Goal: Check status: Check status

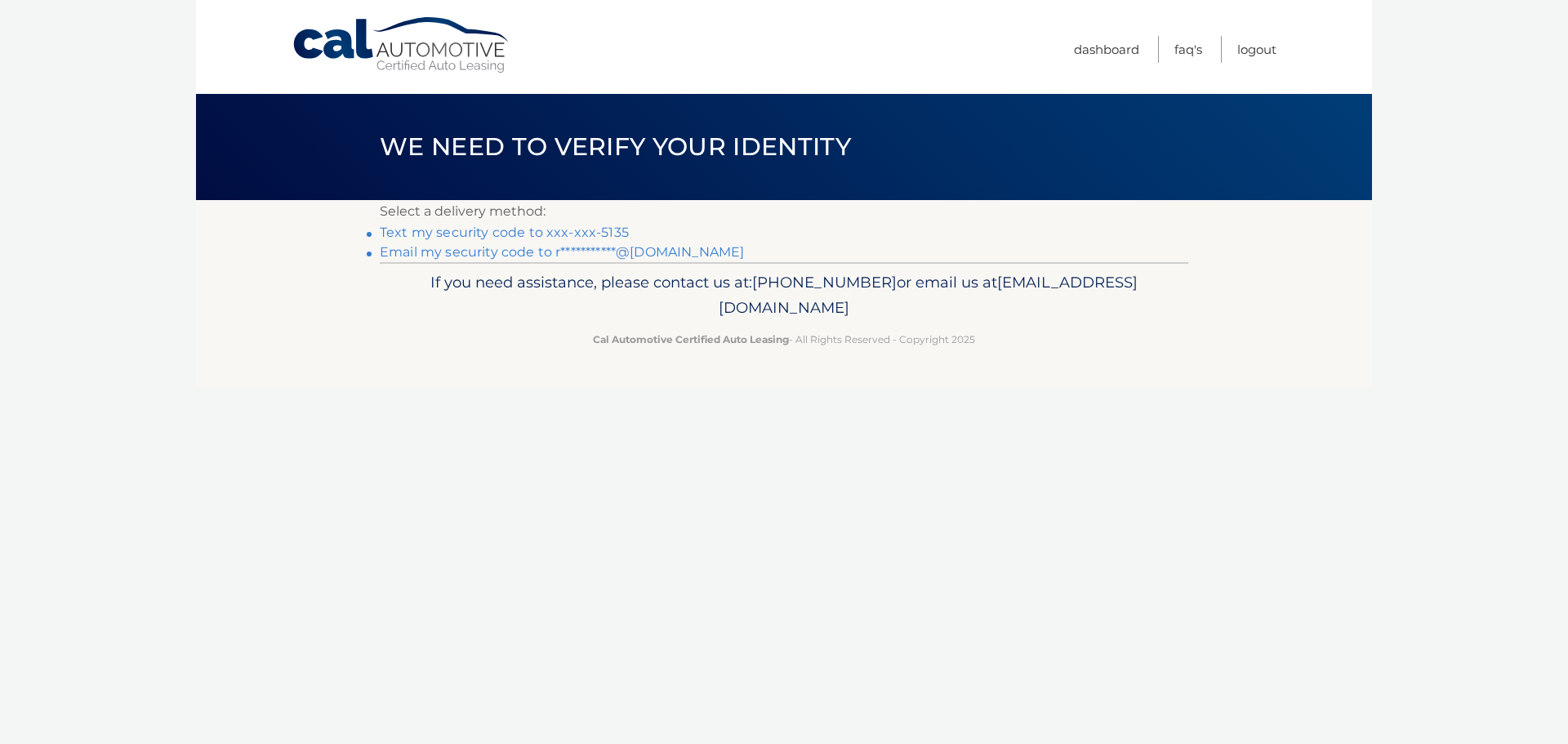
click at [595, 230] on link "Text my security code to xxx-xxx-5135" at bounding box center [504, 232] width 249 height 15
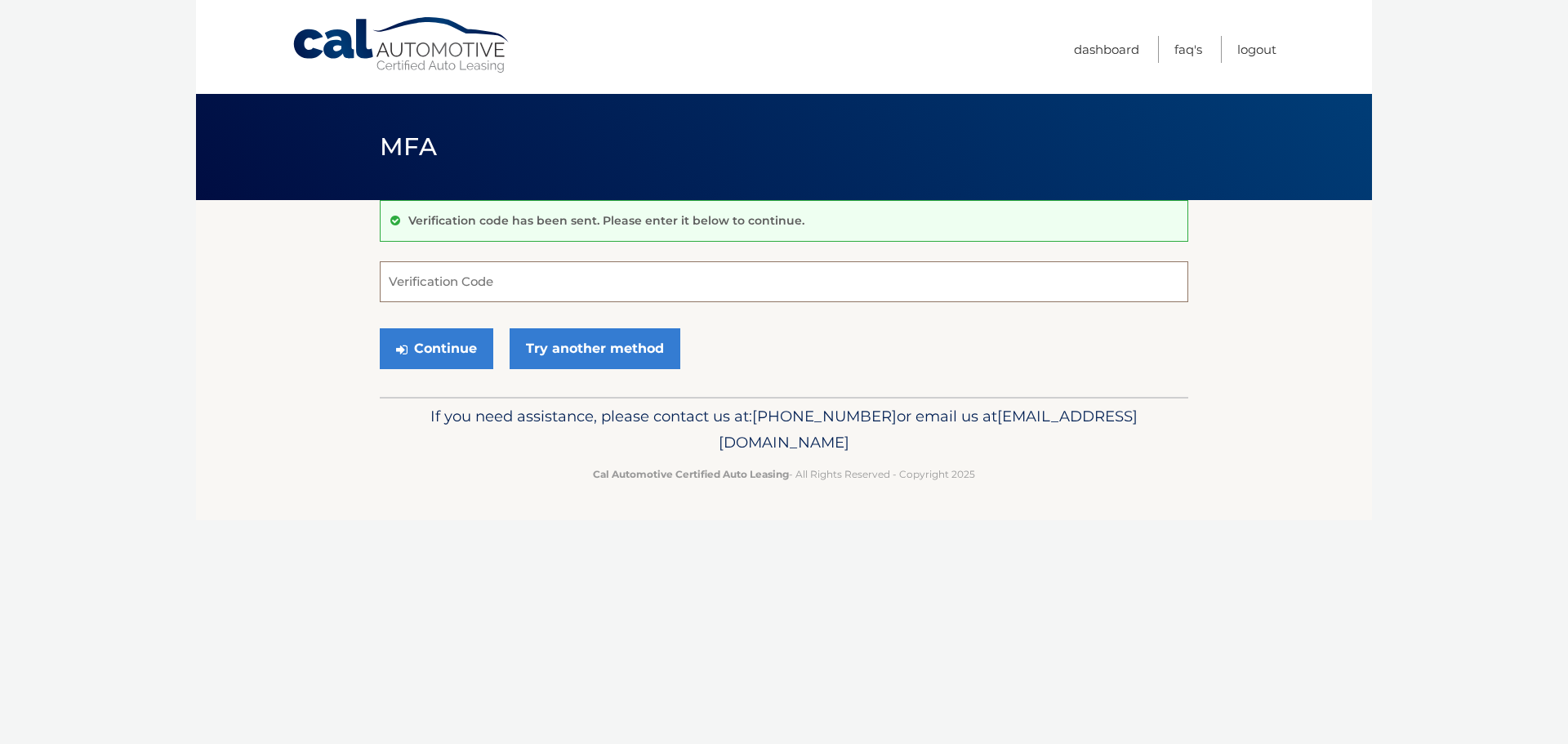
click at [604, 285] on input "Verification Code" at bounding box center [784, 282] width 809 height 41
type input "081989"
click at [456, 348] on button "Continue" at bounding box center [436, 348] width 114 height 41
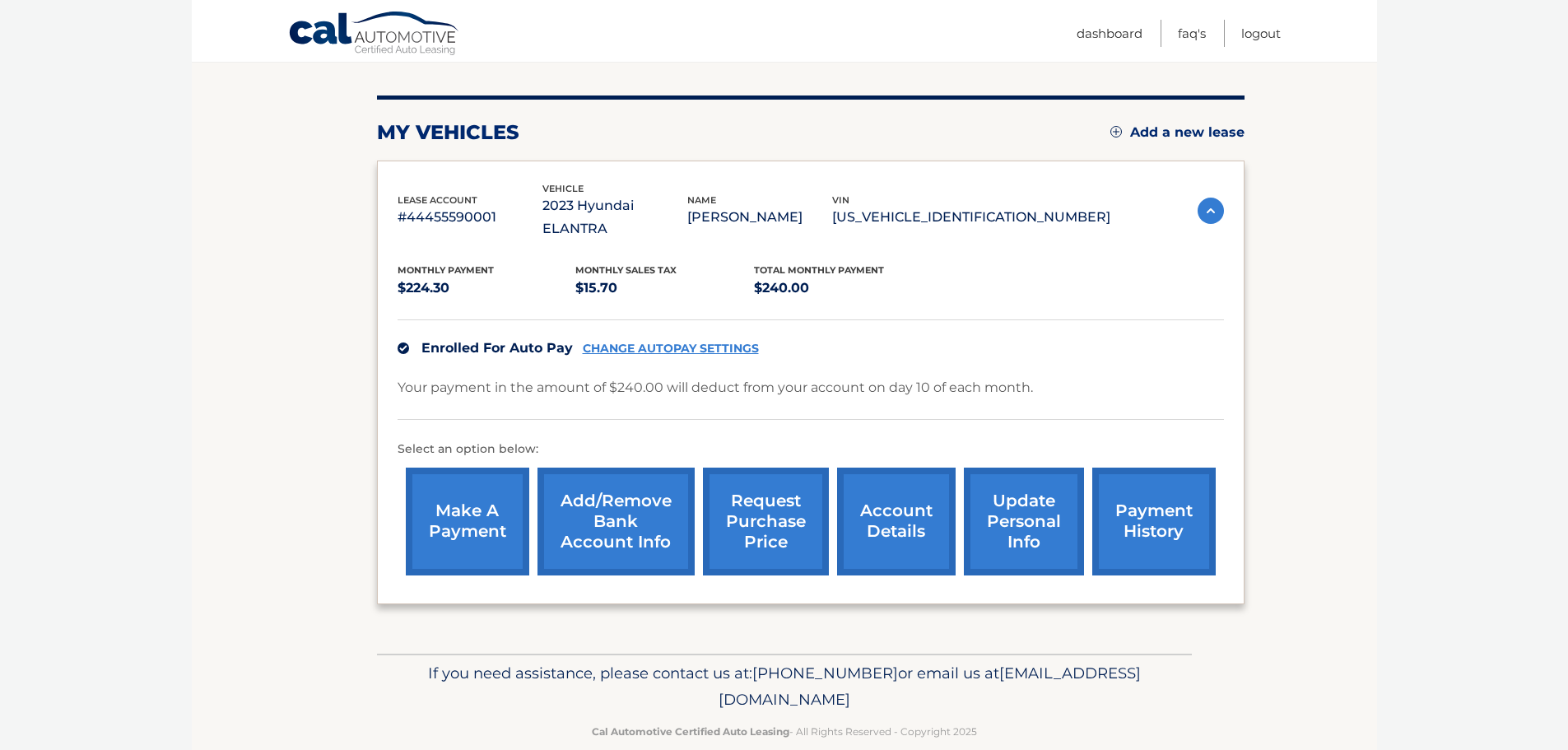
scroll to position [185, 0]
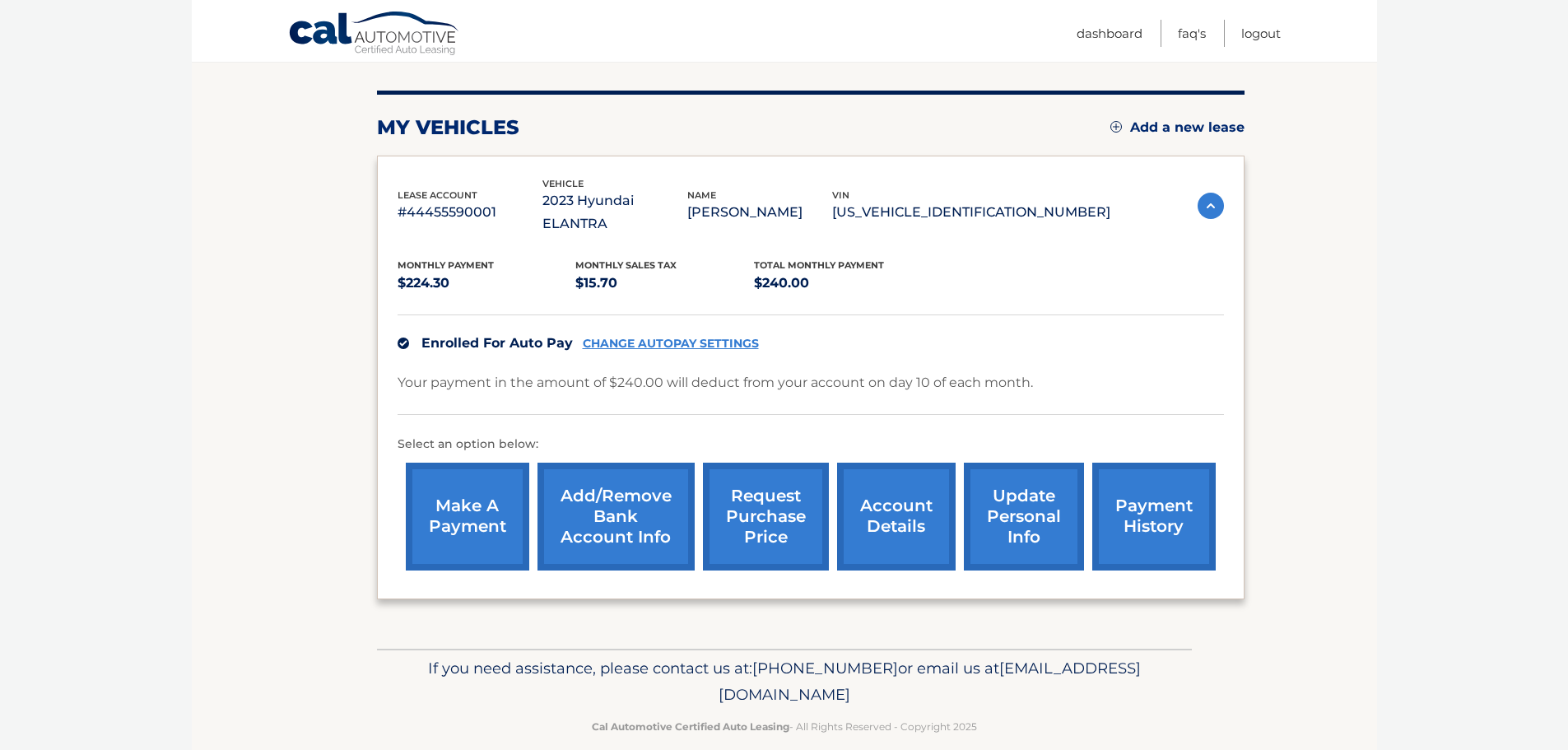
click at [799, 516] on link "request purchase price" at bounding box center [765, 516] width 125 height 108
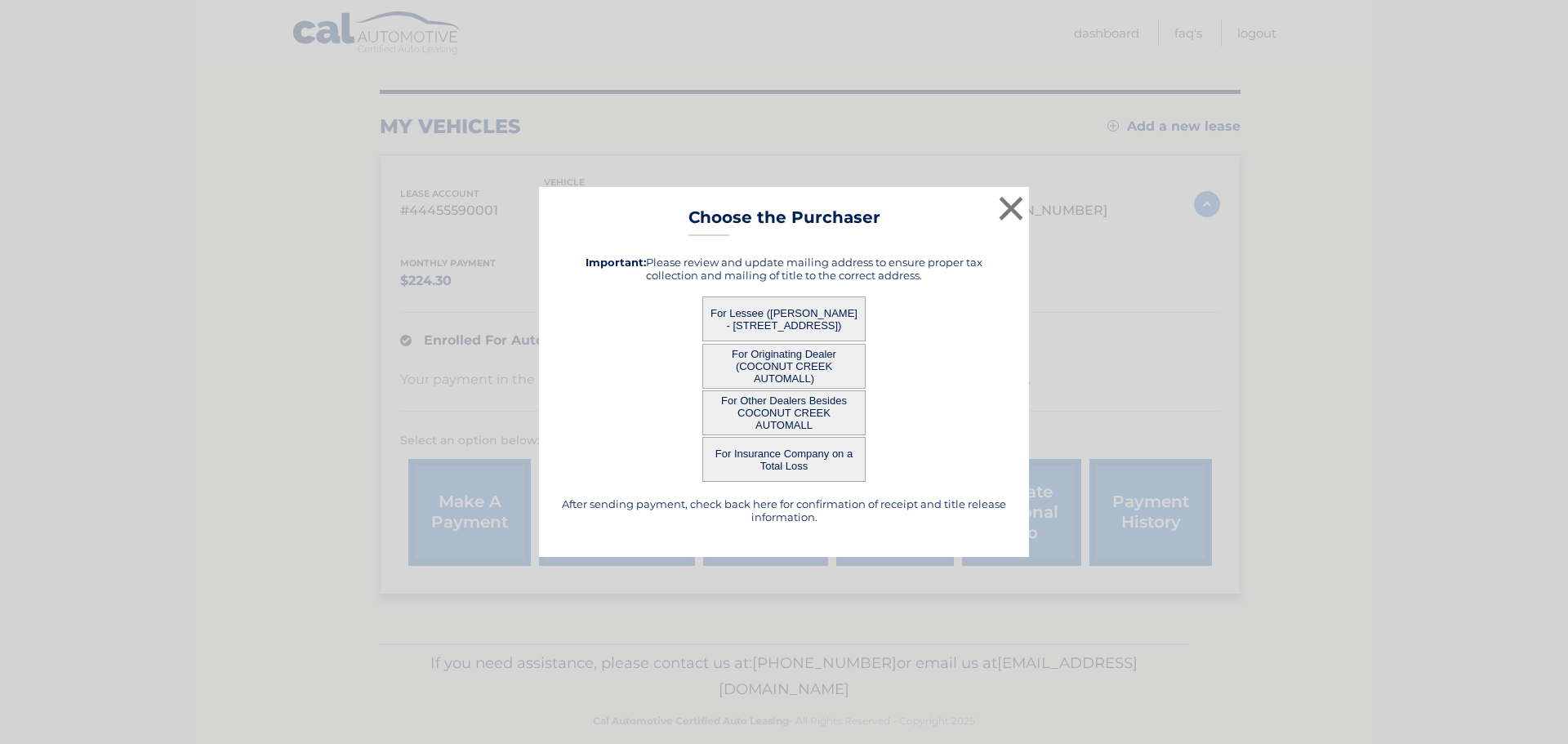
click at [828, 316] on button "For Lessee (RICHARD DIPIETRO JR - 1400 LAUREL CROSSING PKWY, APT 1138, BUFORD, …" at bounding box center [784, 318] width 164 height 45
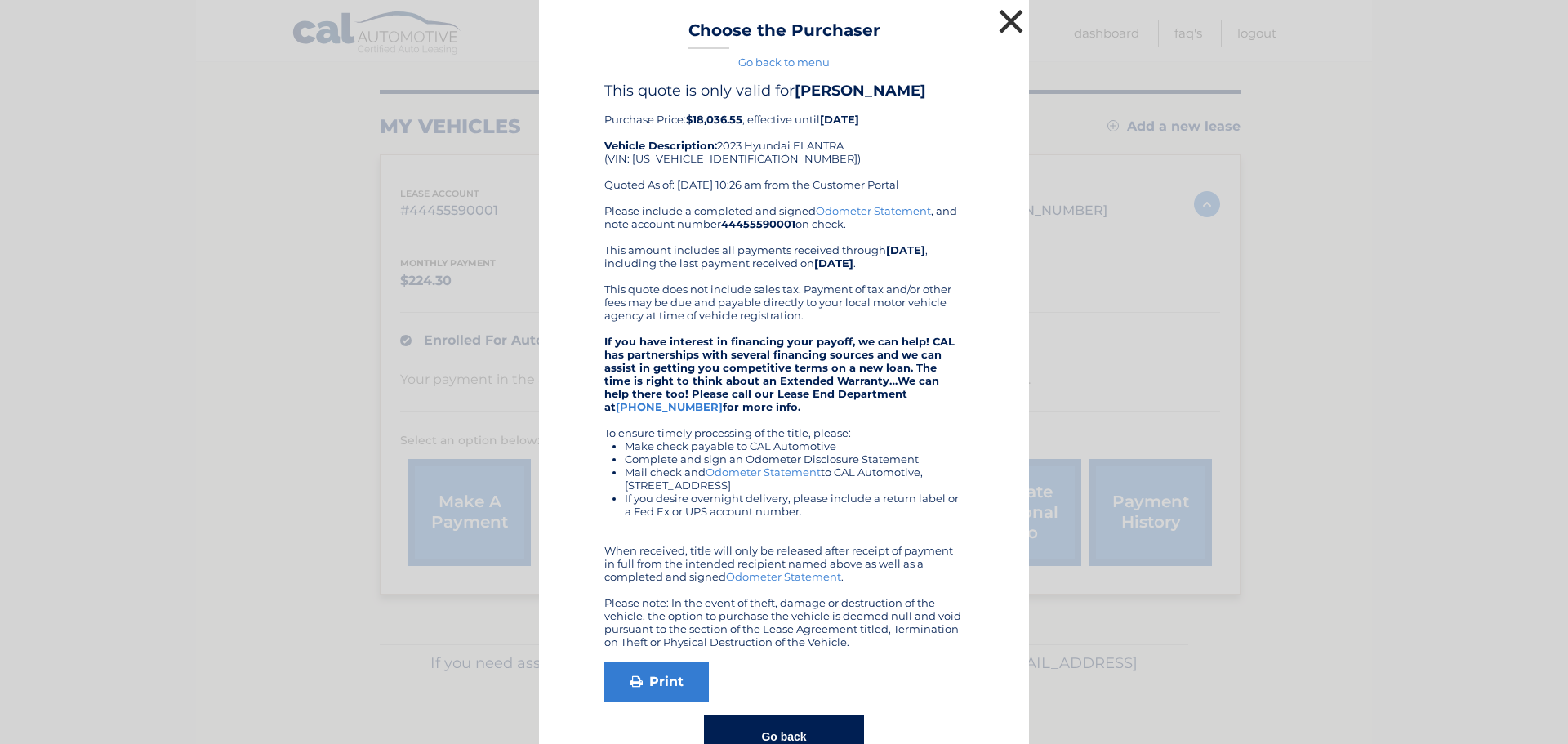
click at [1000, 15] on button "×" at bounding box center [1011, 21] width 33 height 33
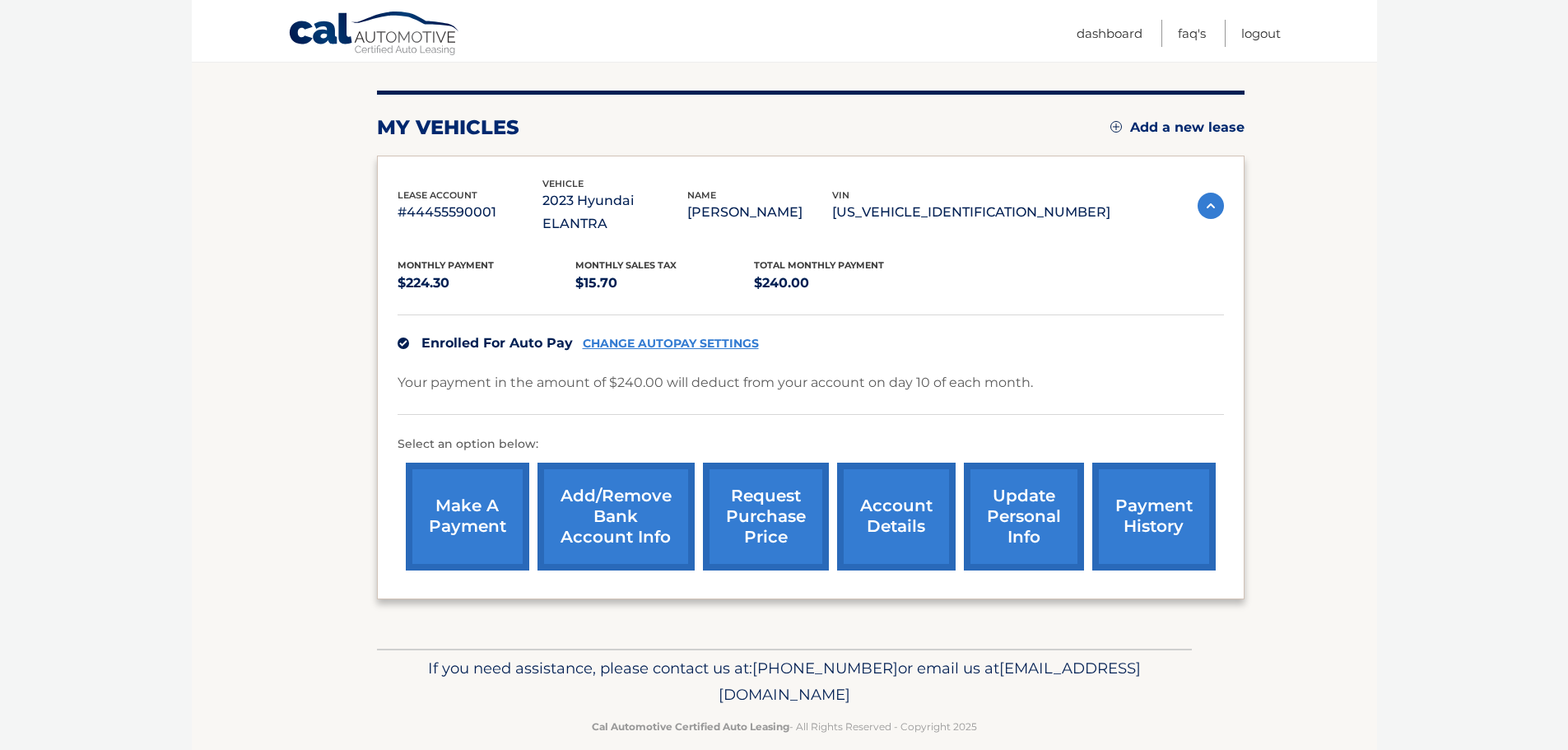
click at [783, 471] on link "request purchase price" at bounding box center [765, 516] width 125 height 108
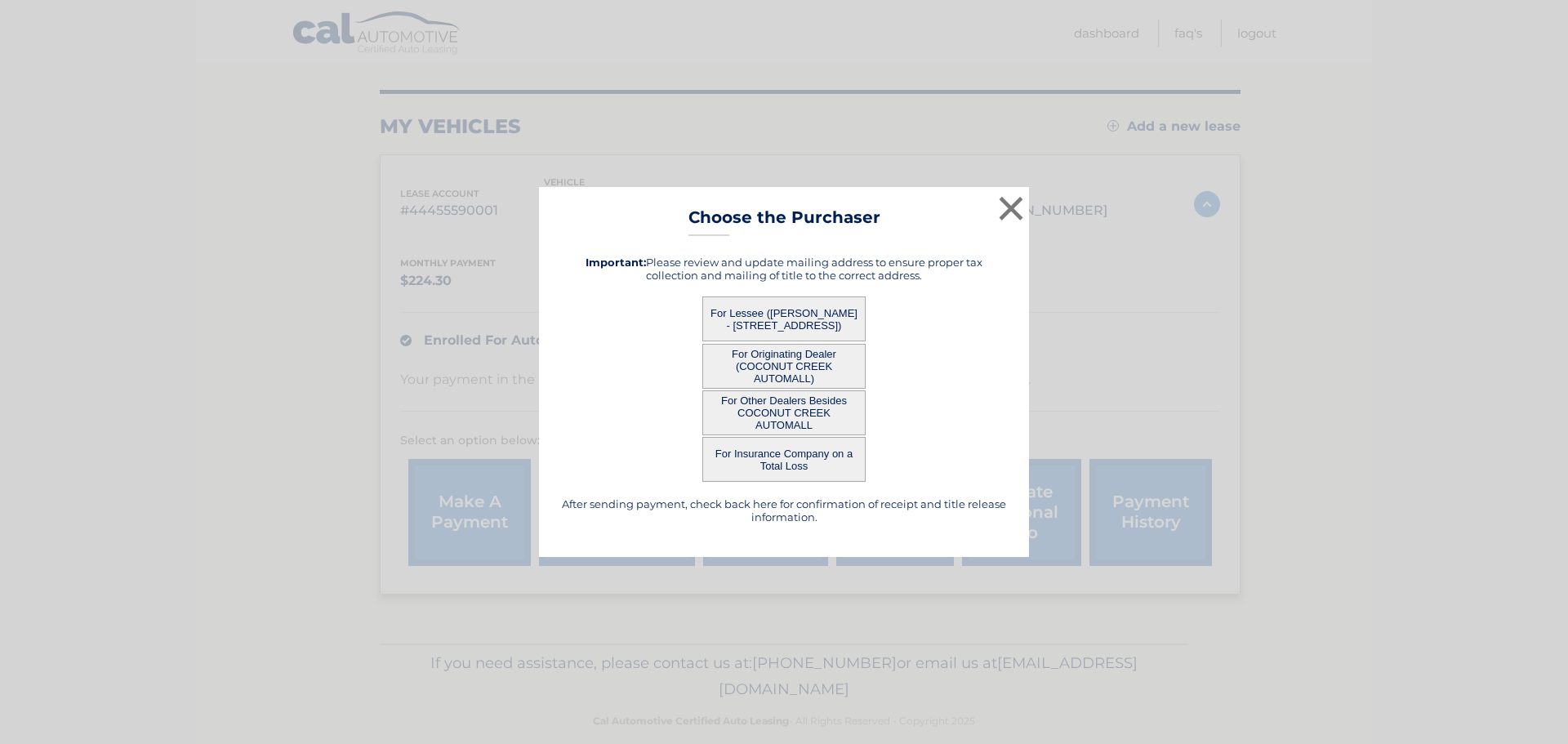
click at [842, 406] on button "For Other Dealers Besides COCONUT CREEK AUTOMALL" at bounding box center [784, 412] width 164 height 45
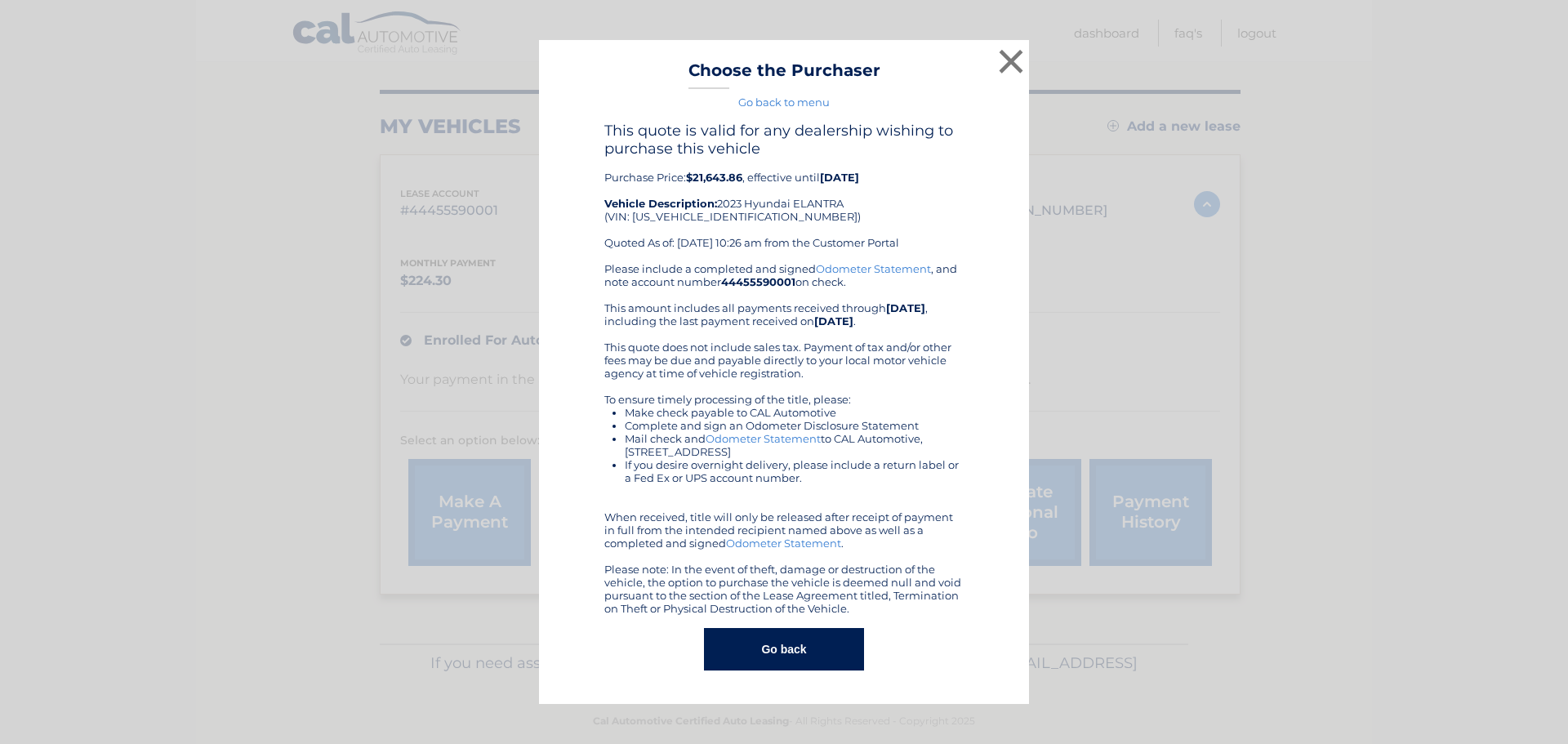
click at [832, 642] on button "Go back" at bounding box center [784, 649] width 159 height 43
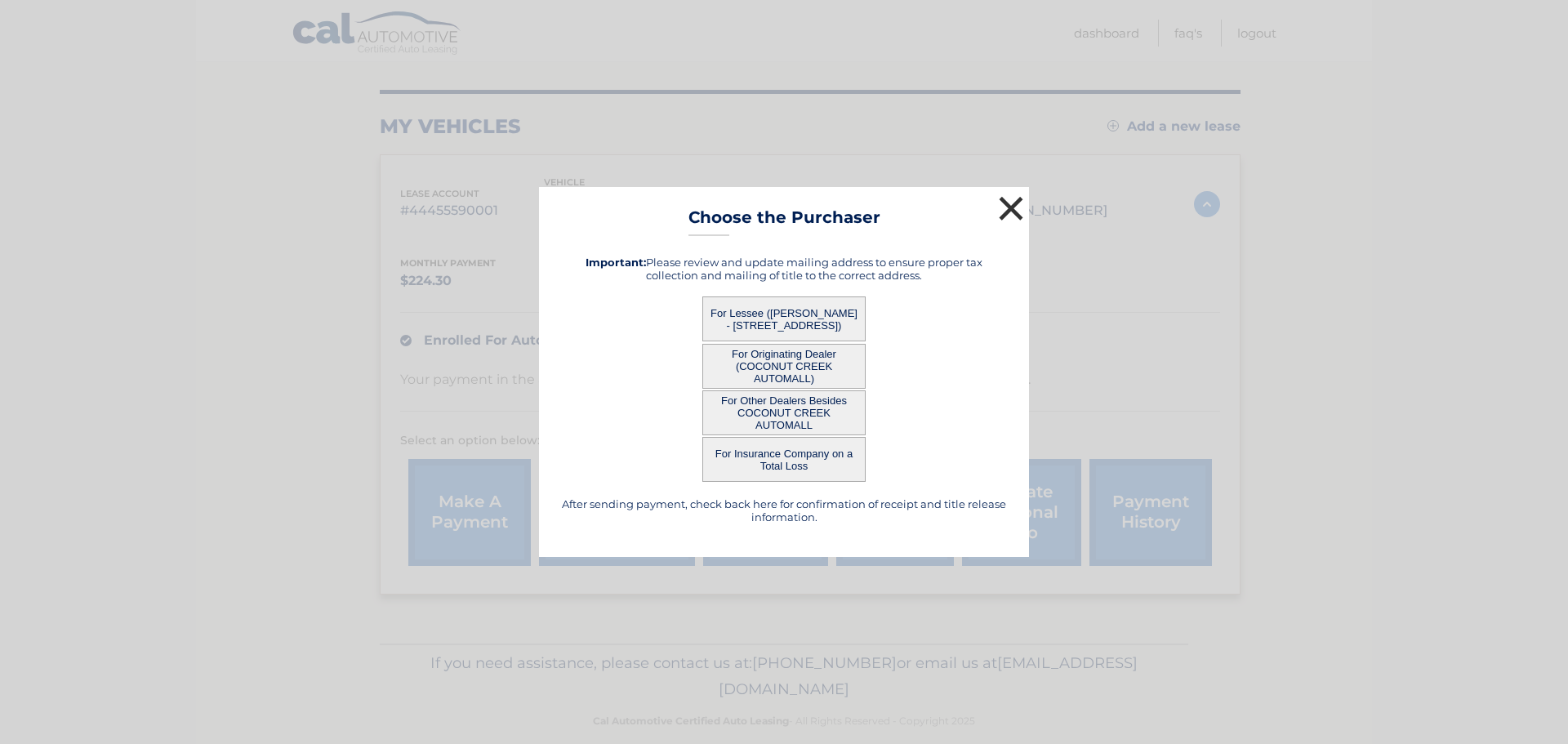
click at [1004, 197] on button "×" at bounding box center [1011, 208] width 33 height 33
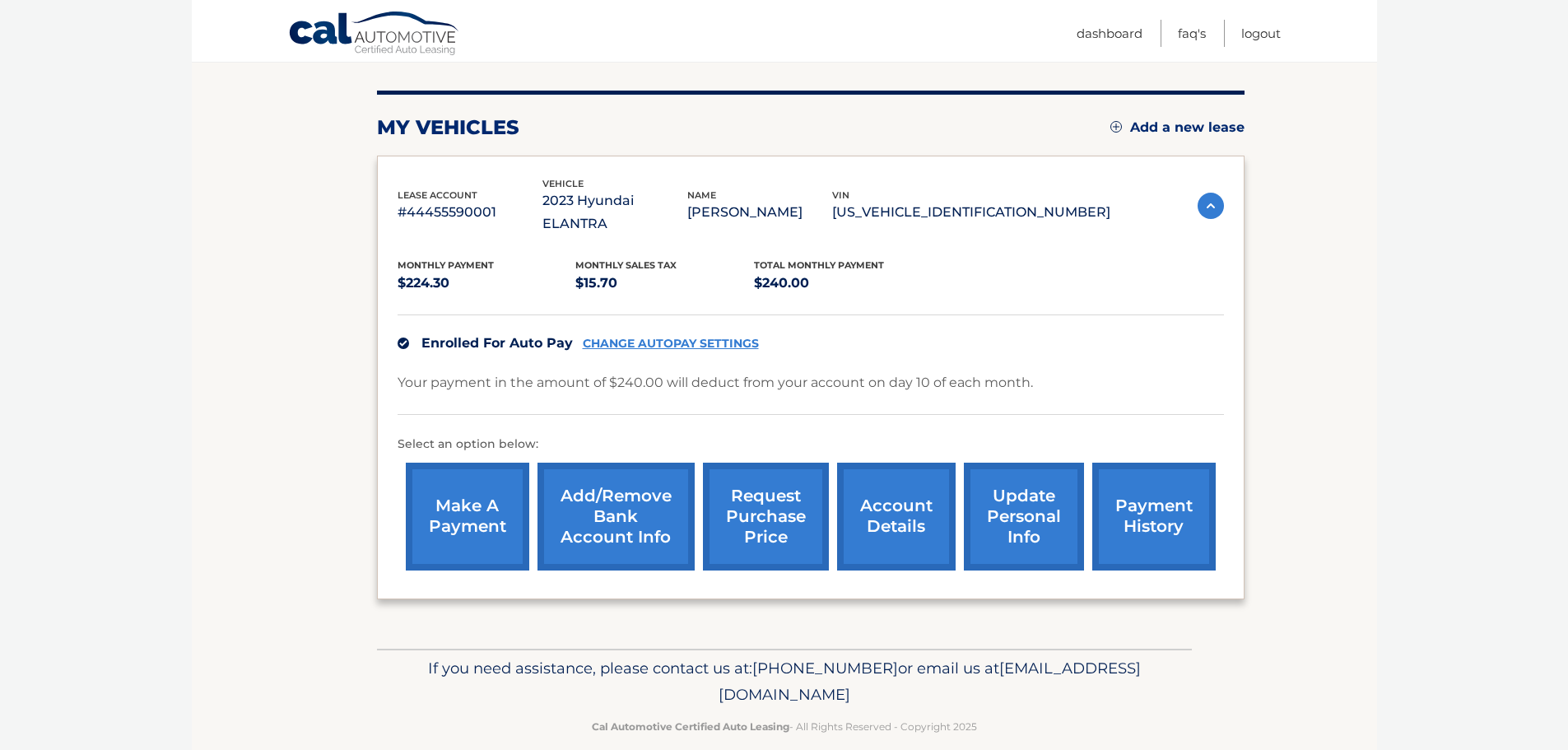
click at [927, 496] on link "account details" at bounding box center [896, 516] width 118 height 108
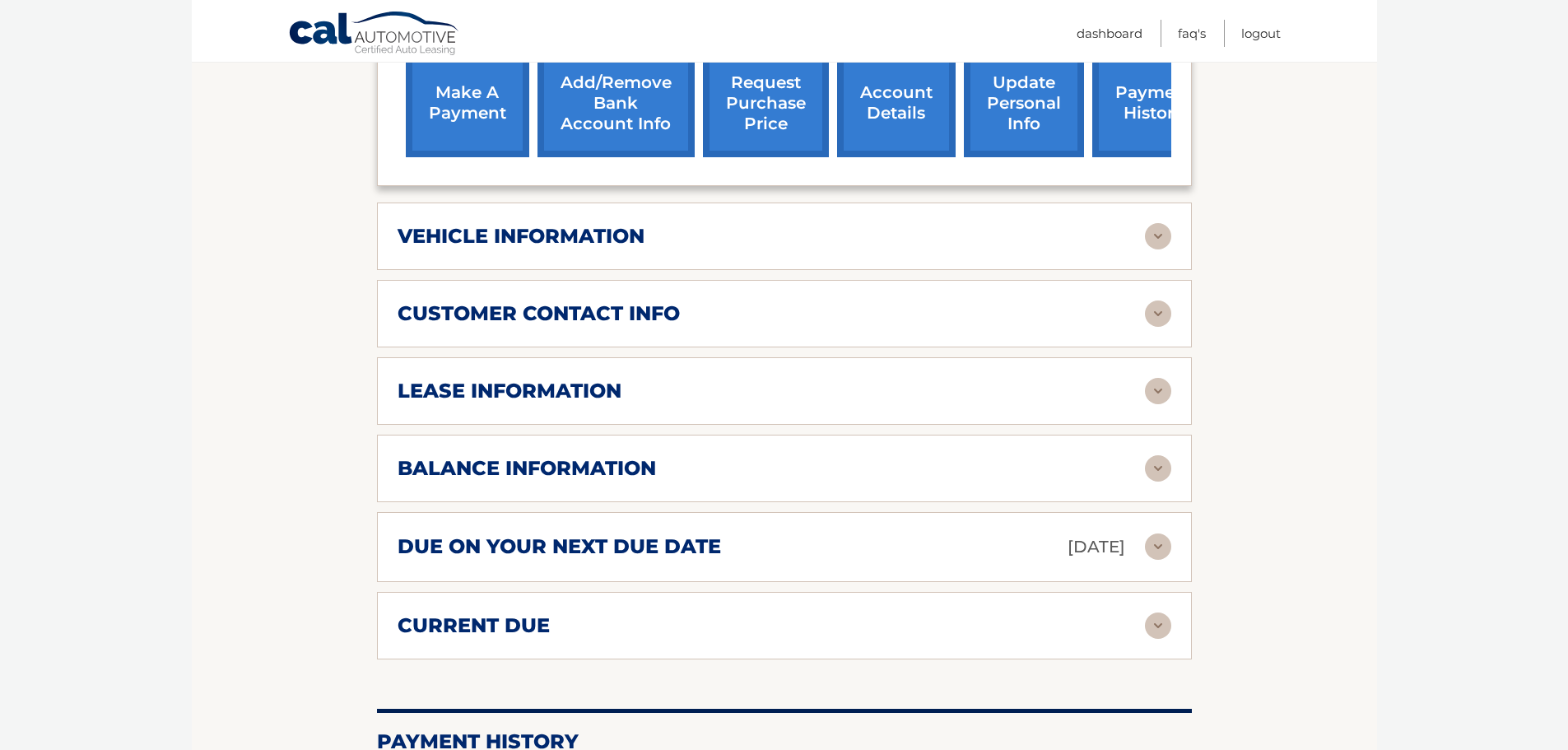
scroll to position [658, 0]
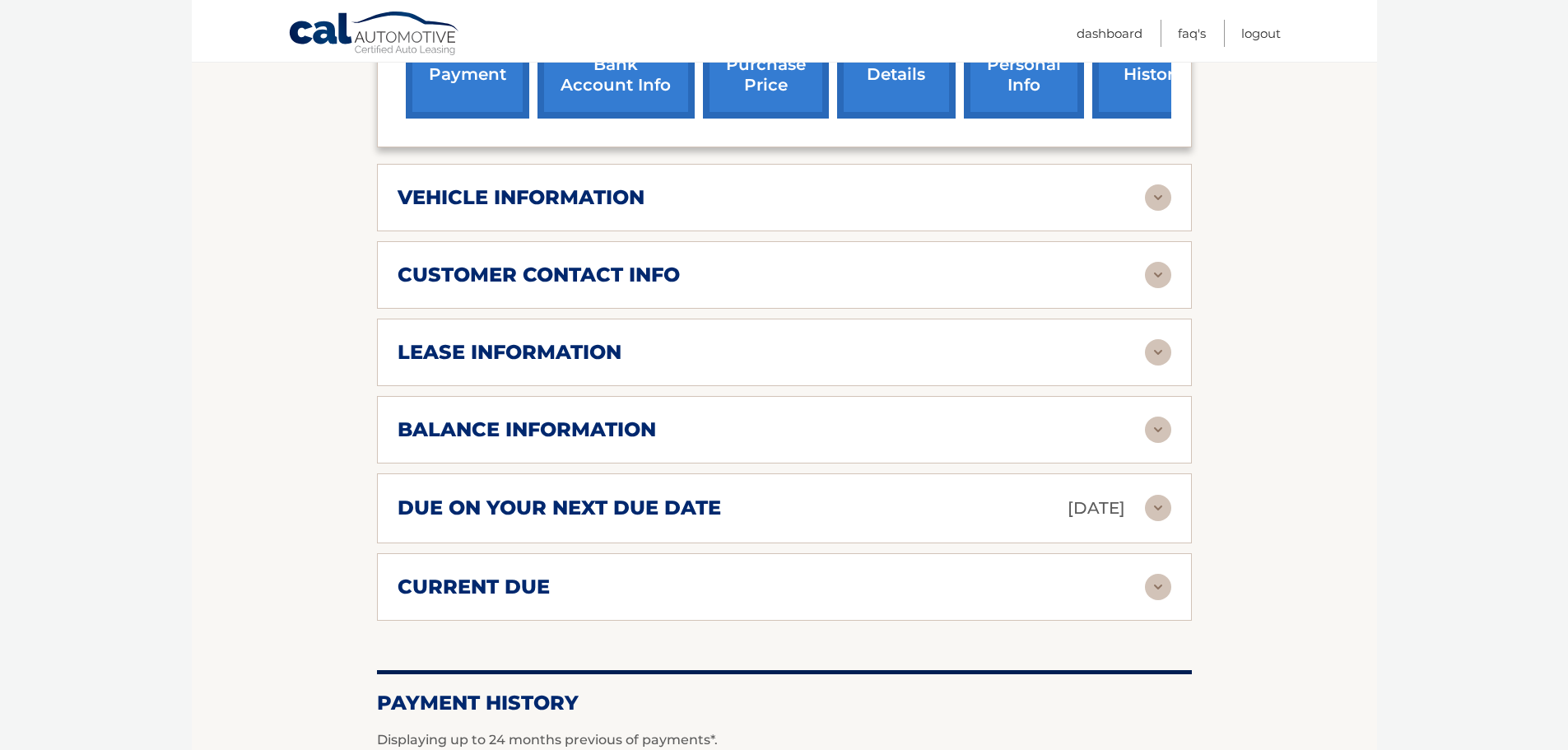
click at [1142, 418] on div "balance information" at bounding box center [771, 429] width 747 height 25
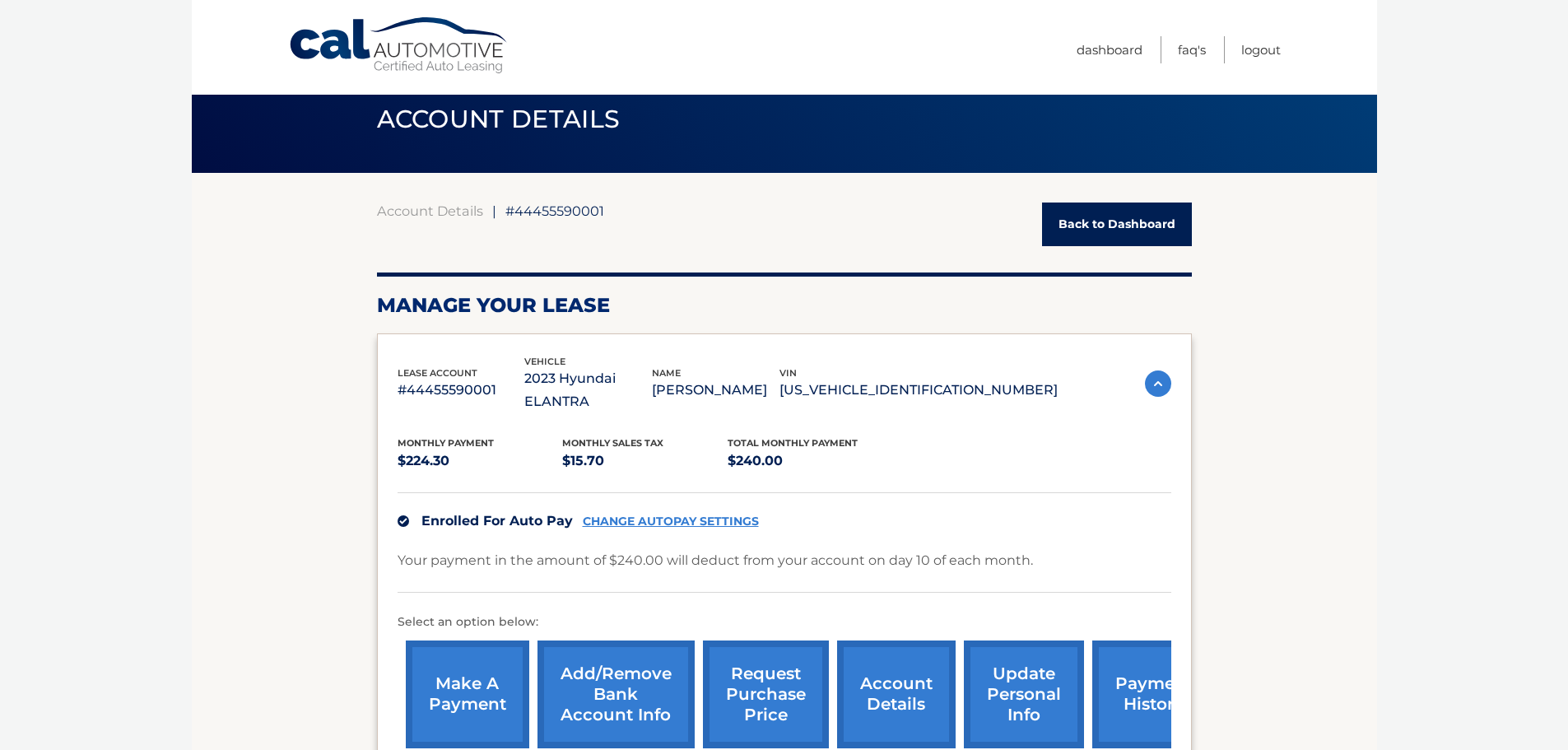
scroll to position [0, 0]
